Goal: Information Seeking & Learning: Compare options

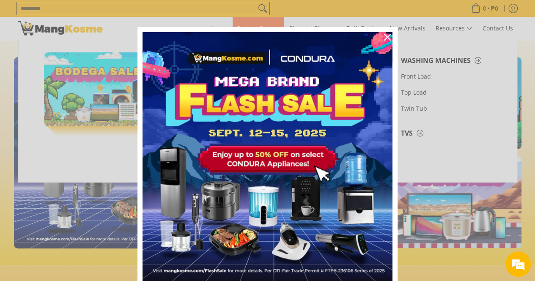
click at [215, 77] on img "Marketing offer form" at bounding box center [268, 157] width 250 height 250
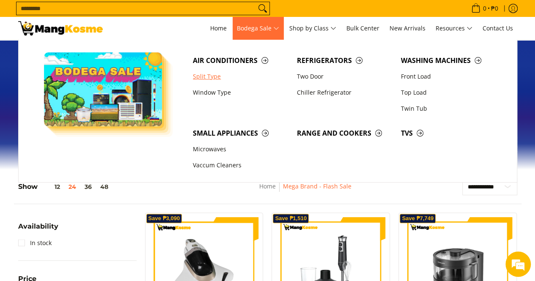
click at [206, 77] on link "Split Type" at bounding box center [241, 77] width 104 height 16
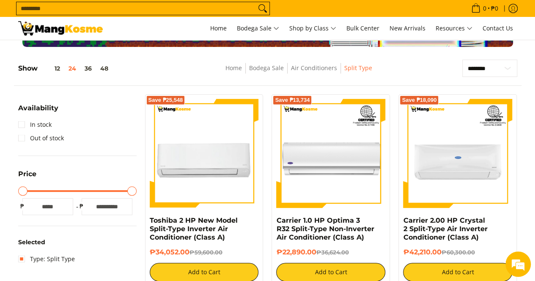
scroll to position [127, 0]
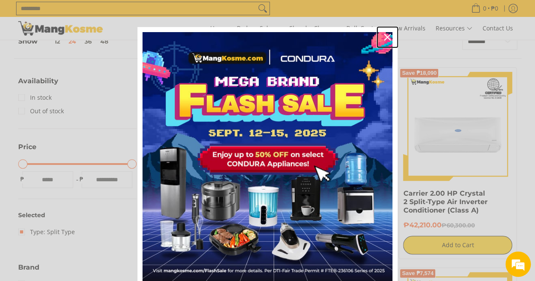
click at [385, 37] on icon "close icon" at bounding box center [387, 37] width 7 height 7
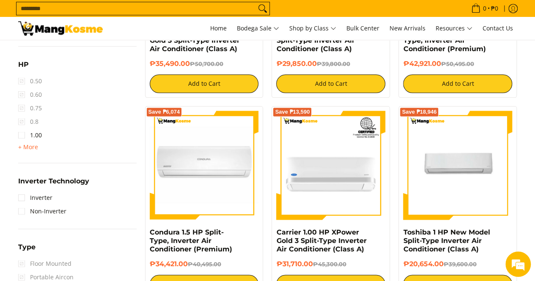
scroll to position [508, 0]
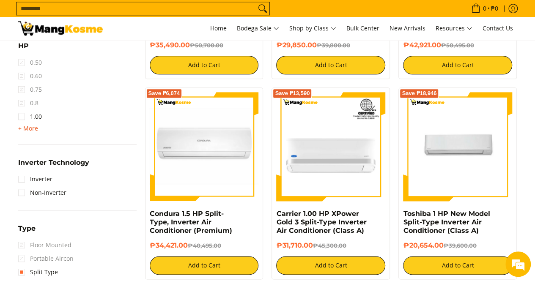
click at [32, 130] on span "+ More" at bounding box center [28, 128] width 20 height 7
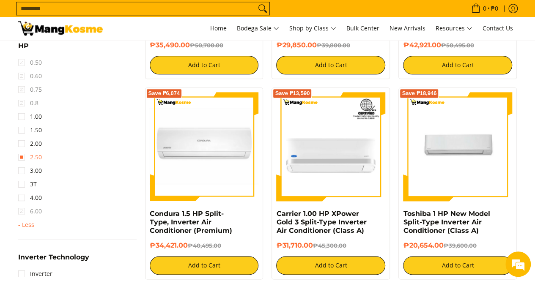
click at [24, 157] on link "2.50" at bounding box center [30, 158] width 24 height 14
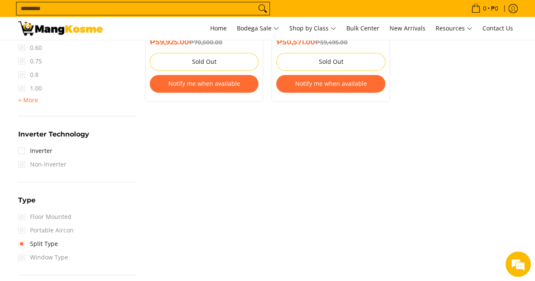
scroll to position [500, 0]
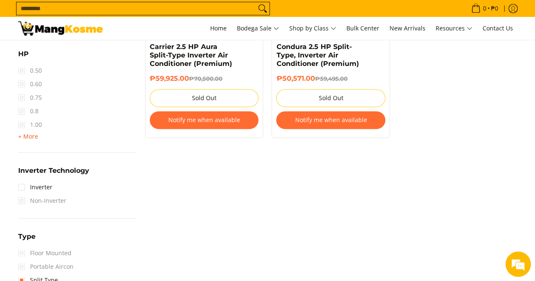
click at [21, 136] on span "+ More" at bounding box center [28, 136] width 20 height 7
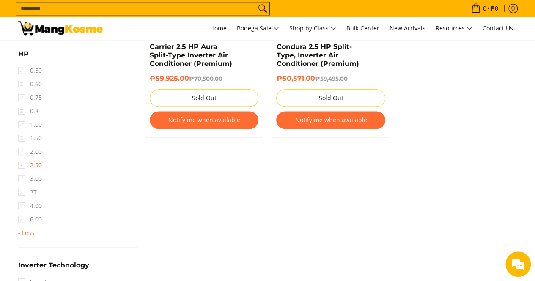
click at [20, 163] on link "2.50" at bounding box center [30, 166] width 24 height 14
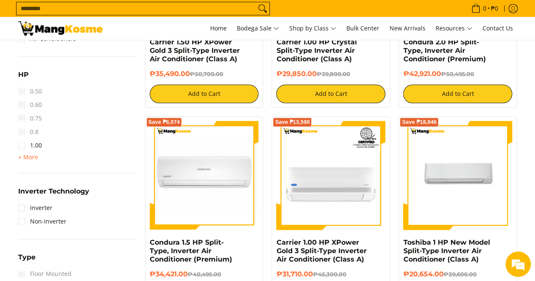
scroll to position [500, 0]
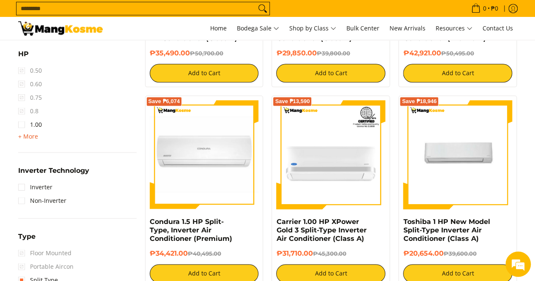
click at [24, 138] on span "+ More" at bounding box center [28, 136] width 20 height 7
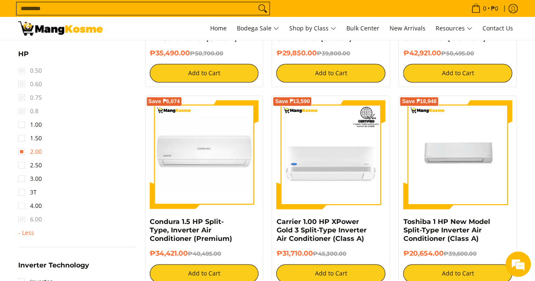
click at [31, 151] on link "2.00" at bounding box center [30, 152] width 24 height 14
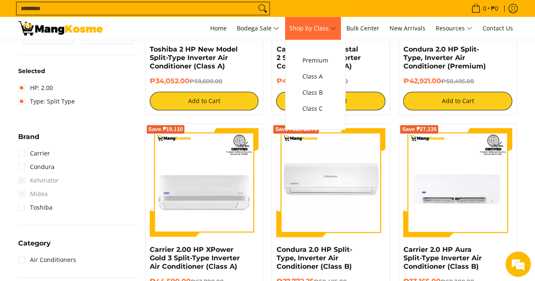
scroll to position [169, 0]
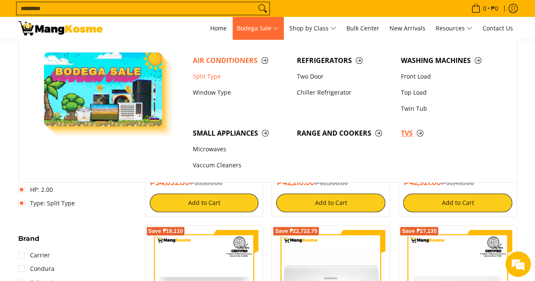
click at [411, 132] on span "TVs" at bounding box center [449, 133] width 96 height 11
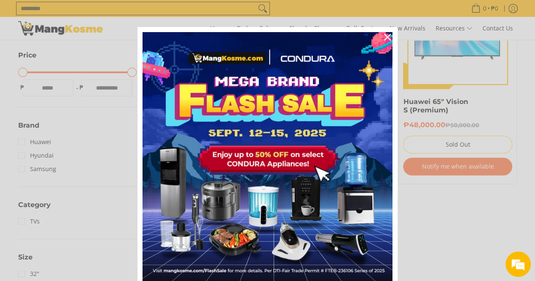
scroll to position [254, 0]
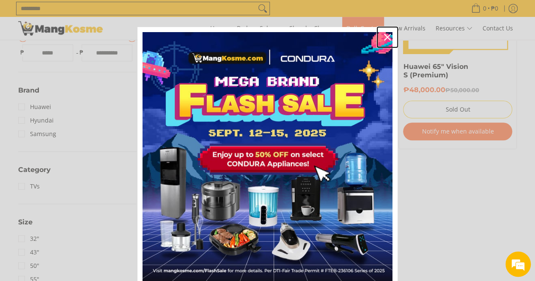
click at [381, 36] on div "Close" at bounding box center [388, 37] width 14 height 14
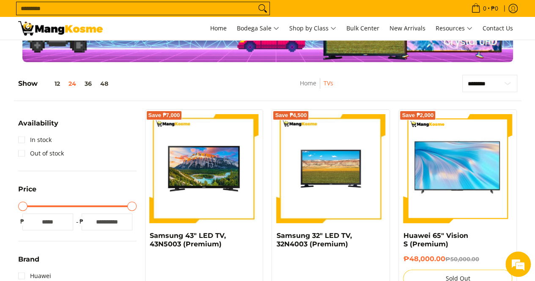
scroll to position [0, 0]
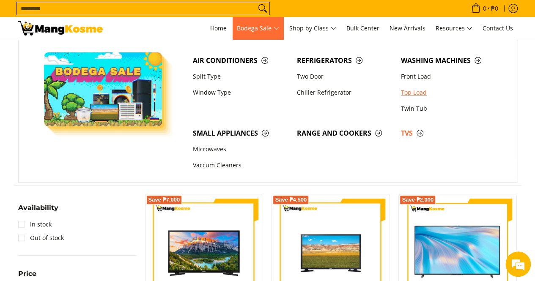
click at [416, 89] on link "Top Load" at bounding box center [449, 93] width 104 height 16
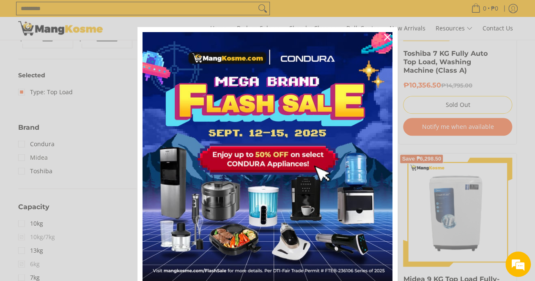
scroll to position [254, 0]
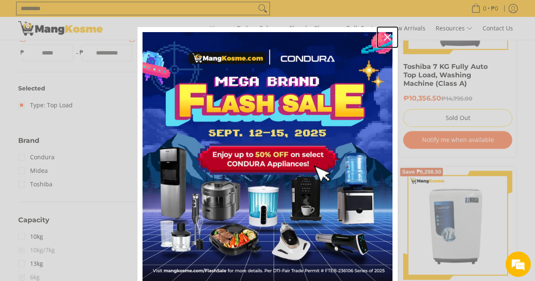
click at [385, 38] on icon "close icon" at bounding box center [387, 37] width 7 height 7
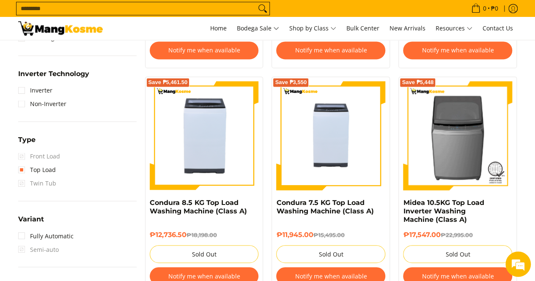
scroll to position [593, 0]
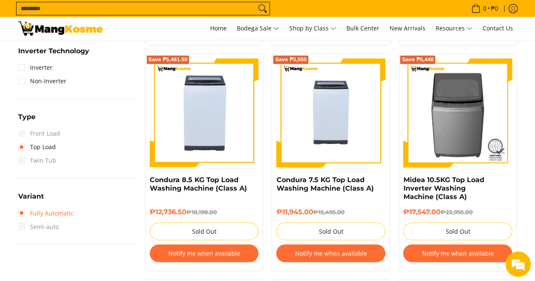
click at [43, 212] on link "Fully Automatic" at bounding box center [45, 214] width 55 height 14
